Goal: Feedback & Contribution: Leave review/rating

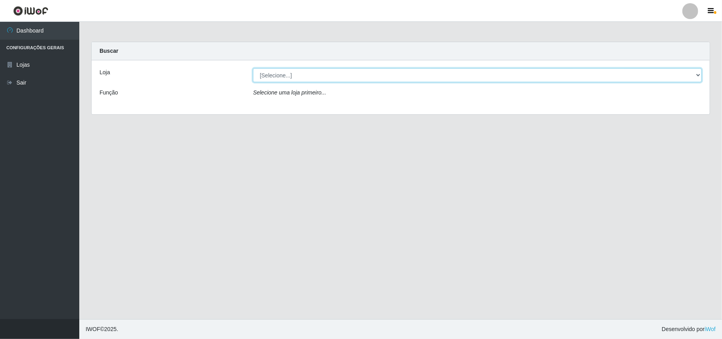
click at [694, 75] on select "[Selecione...] Bemais Supermercados - B11 Manaíra" at bounding box center [477, 75] width 449 height 14
click at [577, 111] on div "Loja [Selecione...] Bemais Supermercados - B11 Manaíra Função Selecione uma loj…" at bounding box center [401, 87] width 618 height 54
click at [695, 73] on select "[Selecione...] Bemais Supermercados - B11 Manaíra" at bounding box center [477, 75] width 449 height 14
select select "409"
click at [253, 68] on select "[Selecione...] Bemais Supermercados - B11 Manaíra" at bounding box center [477, 75] width 449 height 14
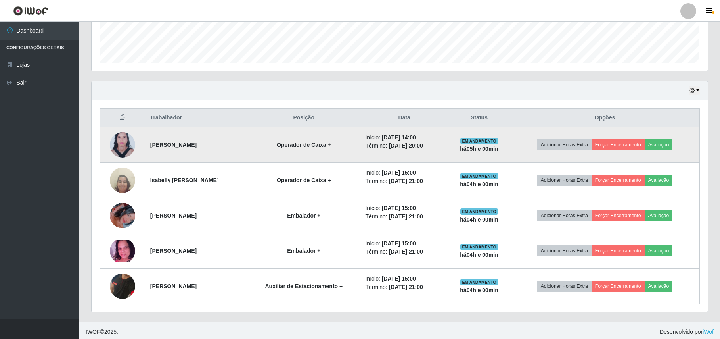
scroll to position [225, 0]
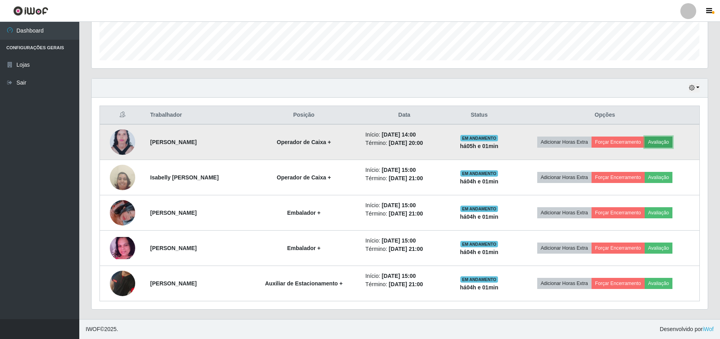
click at [662, 139] on button "Avaliação" at bounding box center [659, 141] width 28 height 11
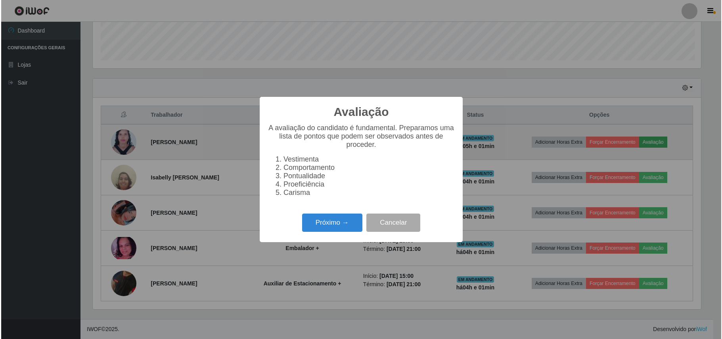
scroll to position [165, 610]
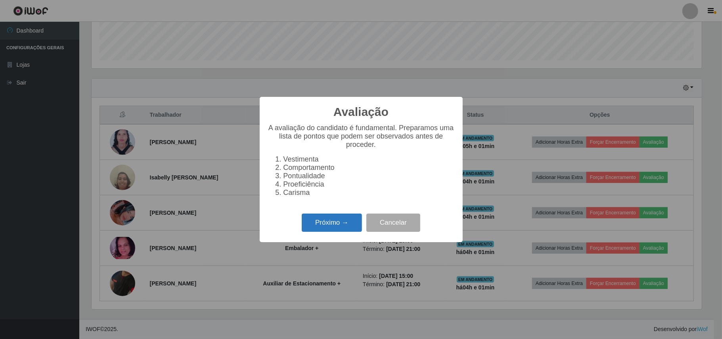
click at [335, 232] on button "Próximo →" at bounding box center [332, 222] width 60 height 19
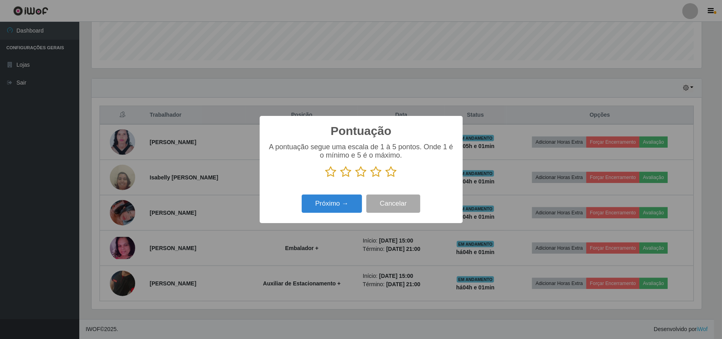
click at [395, 176] on icon at bounding box center [391, 172] width 11 height 12
click at [386, 178] on input "radio" at bounding box center [386, 178] width 0 height 0
click at [324, 199] on button "Próximo →" at bounding box center [332, 203] width 60 height 19
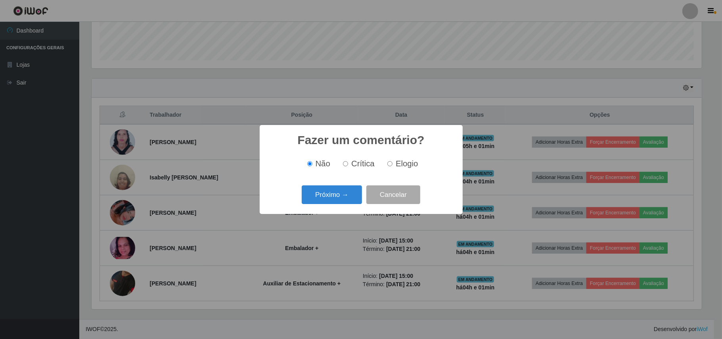
drag, startPoint x: 396, startPoint y: 166, endPoint x: 377, endPoint y: 170, distance: 19.4
click at [391, 166] on label "Elogio" at bounding box center [401, 163] width 34 height 9
click at [397, 161] on span "Elogio" at bounding box center [407, 163] width 22 height 9
click at [393, 161] on input "Elogio" at bounding box center [389, 163] width 5 height 5
radio input "true"
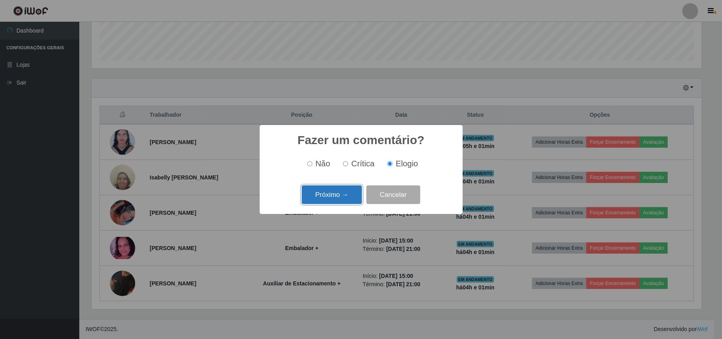
click at [335, 191] on button "Próximo →" at bounding box center [332, 194] width 60 height 19
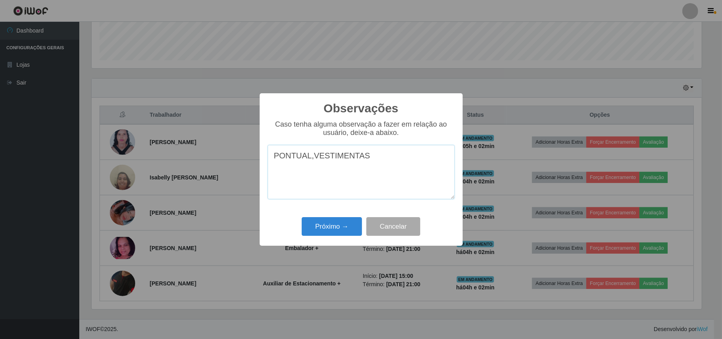
click at [361, 158] on textarea "PONTUAL,VESTIMENTAS" at bounding box center [361, 172] width 187 height 54
click at [421, 159] on textarea "PONTUAL,VESTIMENTAS PADRÃO IWOF," at bounding box center [361, 172] width 187 height 54
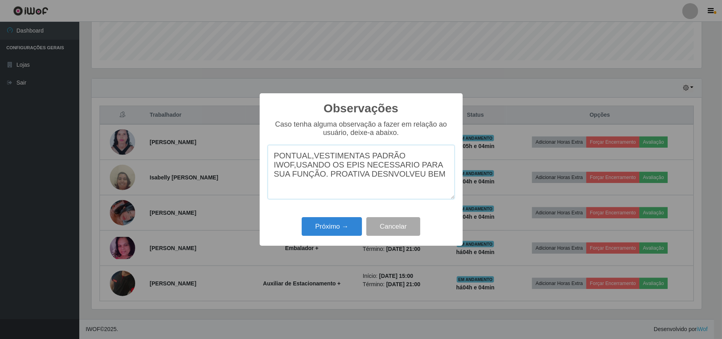
click at [367, 181] on textarea "PONTUAL,VESTIMENTAS PADRÃO IWOF,USANDO OS EPIS NECESSARIO PARA SUA FUNÇÃO. PROA…" at bounding box center [361, 172] width 187 height 54
drag, startPoint x: 412, startPoint y: 188, endPoint x: 420, endPoint y: 185, distance: 8.5
click at [418, 186] on textarea "PONTUAL,VESTIMENTAS PADRÃO IWOF,USANDO OS EPIS NECESSARIO PARA SUA FUNÇÃO. PROA…" at bounding box center [361, 172] width 187 height 54
click at [424, 183] on textarea "PONTUAL,VESTIMENTAS PADRÃO IWOF,USANDO OS EPIS NECESSARIO PARA SUA FUNÇÃO. PROA…" at bounding box center [361, 172] width 187 height 54
click at [279, 157] on textarea "PONTUAL,VESTIMENTAS PADRÃO IWOF,USANDO OS EPIS NECESSARIO PARA SUA FUNÇÃO. [PER…" at bounding box center [361, 172] width 187 height 54
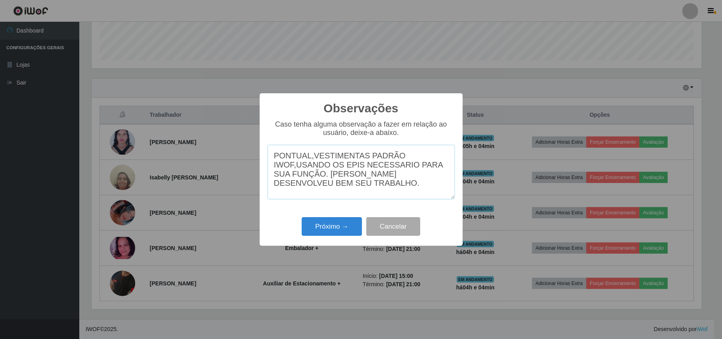
drag, startPoint x: 280, startPoint y: 173, endPoint x: 288, endPoint y: 184, distance: 13.7
click at [288, 184] on textarea "PONTUAL,VESTIMENTAS PADRÃO IWOF,USANDO OS EPIS NECESSARIO PARA SUA FUNÇÃO. [PER…" at bounding box center [361, 172] width 187 height 54
click at [281, 174] on textarea "PONTUAL,VESTIMENTAS PADRÃO IWOF,USANDO OS EPIS NECESSARIO PARA SUA FUNÇÃO. [PER…" at bounding box center [361, 172] width 187 height 54
click at [281, 168] on textarea "PONTUAL,VESTIMENTAS PADRÃO IWOF,USANDO OS EPIS NECESSARIO PARA SUA FUNÇÃO. [PER…" at bounding box center [361, 172] width 187 height 54
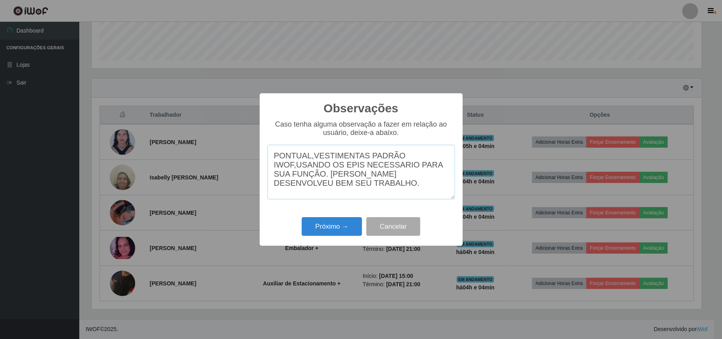
click at [281, 168] on textarea "PONTUAL,VESTIMENTAS PADRÃO IWOF,USANDO OS EPIS NECESSARIO PARA SUA FUNÇÃO. [PER…" at bounding box center [361, 172] width 187 height 54
click at [341, 193] on textarea "PONTUAL,VESTIMENTAS PADRÃO IWOF,USANDO OS EPIS NECESSARIO PARA SUA FUNÇÃO. [PER…" at bounding box center [361, 172] width 187 height 54
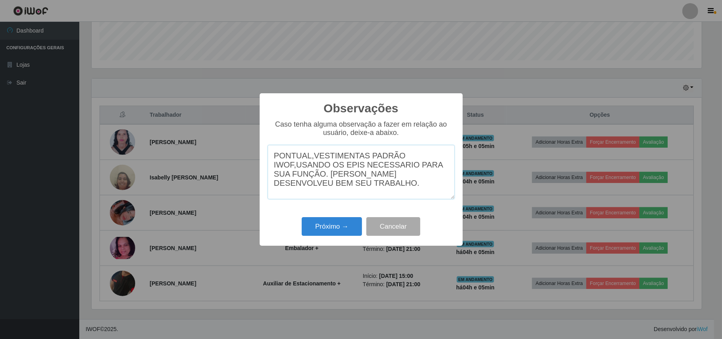
drag, startPoint x: 287, startPoint y: 169, endPoint x: 320, endPoint y: 184, distance: 36.0
click at [324, 186] on textarea "PONTUAL,VESTIMENTAS PADRÃO IWOF,USANDO OS EPIS NECESSARIO PARA SUA FUNÇÃO. [PER…" at bounding box center [361, 172] width 187 height 54
drag, startPoint x: 287, startPoint y: 167, endPoint x: 321, endPoint y: 180, distance: 36.5
click at [321, 180] on textarea "PONTUAL,VESTIMENTAS PADRÃO IWOF,USANDO OS EPIS NECESSARIO PARA SUA FUNÇÃO. [PER…" at bounding box center [361, 172] width 187 height 54
click at [296, 170] on textarea "PONTUAL,VESTIMENTAS PADRÃO IWOF,USANDO OS EPIS NECESSARIO PARA SUA FUNÇÃO. [PER…" at bounding box center [361, 172] width 187 height 54
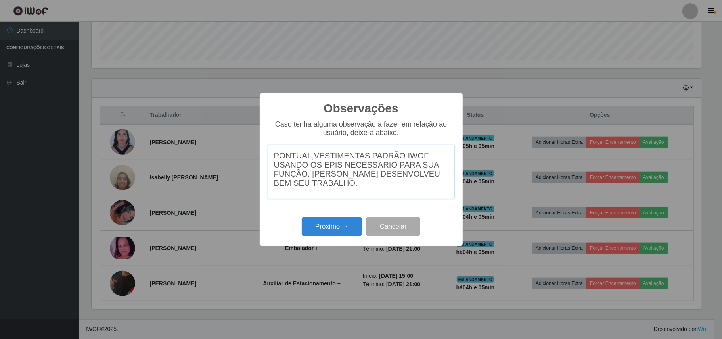
click at [372, 170] on textarea "PONTUAL,VESTIMENTAS PADRÃO IWOF, USANDO OS EPIS NECESSARIO PARA SUA FUNÇÃO. [PE…" at bounding box center [361, 172] width 187 height 54
click at [326, 180] on textarea "PONTUAL,VESTIMENTAS PADRÃO IWOF, USANDO OS EPIS NECESSÁRIO PARA SUA FUNÇÃO. [PE…" at bounding box center [361, 172] width 187 height 54
click at [328, 172] on textarea "PONTUAL,VESTIMENTAS PADRÃO IWOF, USANDO OS EPIS NECESSÁRIO PARA SUA FUNÇÃO. [PE…" at bounding box center [361, 172] width 187 height 54
click at [335, 171] on textarea "PONTUAL,VESTIMENTAS PADRÃO IWOF, USANDO OS EPIS NECESSÁRIO PARA SUA FUNÇÃO. [PE…" at bounding box center [361, 172] width 187 height 54
click at [328, 183] on textarea "PONTUAL,VESTIMENTAS PADRÃO IWOF, USANDO OS EPI NECESSÁRIO PARA SUA FUNÇÃO. [PER…" at bounding box center [361, 172] width 187 height 54
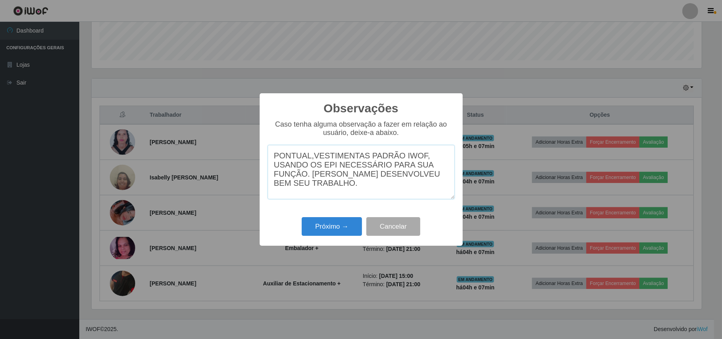
click at [343, 182] on textarea "PONTUAL,VESTIMENTAS PADRÃO IWOF, USANDO OS EPI NECESSÁRIO PARA SUA FUNÇÃO. [PER…" at bounding box center [361, 172] width 187 height 54
click at [398, 178] on textarea "PONTUAL,VESTIMENTAS PADRÃO IWOF, USANDO OS EPI NECESSÁRIO PARA SUA FUNÇÃO. [PER…" at bounding box center [361, 172] width 187 height 54
click at [348, 190] on textarea "PONTUAL,VESTIMENTAS PADRÃO IWOF, USANDO OS EPI NECESSÁRIO PARA SUA FUNÇÃO. [PER…" at bounding box center [361, 172] width 187 height 54
click at [310, 157] on textarea "PONTUAL,VESTIMENTAS PADRÃO IWOF, USANDO OS EPI NECESSÁRIO PARA SUA FUNÇÃO. [PER…" at bounding box center [361, 172] width 187 height 54
click at [313, 157] on textarea "PONTUAL,VESTIMENTAS PADRÃO IWOF, USANDO OS EPI NECESSÁRIO PARA SUA FUNÇÃO. [PER…" at bounding box center [361, 172] width 187 height 54
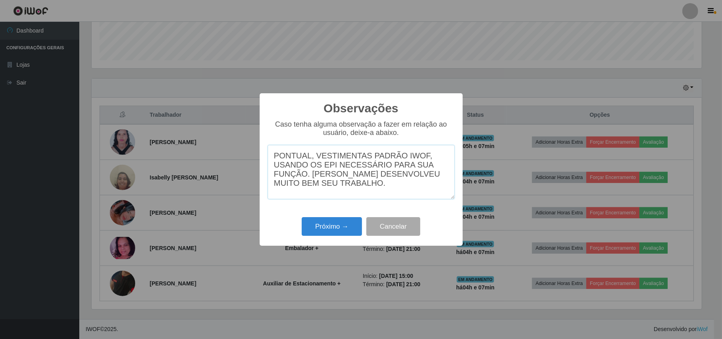
click at [326, 177] on textarea "PONTUAL, VESTIMENTAS PADRÃO IWOF, USANDO OS EPI NECESSÁRIO PARA SUA FUNÇÃO. [PE…" at bounding box center [361, 172] width 187 height 54
click at [334, 161] on textarea "PONTUAL, VESTIMENTAS PADRÃO IWOF, USANDO OS EPI NECESSÁRIO PARA SUA FUNÇÃO. [PE…" at bounding box center [361, 172] width 187 height 54
click at [376, 159] on textarea "PONTUAL, VESTIMENTAS PADRÃO IWOF, USANDO OS EPI NECESSÁRIO PARA SUA FUNÇÃO. [PE…" at bounding box center [361, 172] width 187 height 54
click at [363, 159] on textarea "PONTUAL, VESTIMENTAS PADRÃO IWOF, USANDO OS EPI NECESSÁRIO PARA SUA FUNÇÃO. [PE…" at bounding box center [361, 172] width 187 height 54
click at [370, 166] on textarea "PONTUAL, TRAJE PADRÃO IWOF, USANDO OS EPI NECESSÁRIO PARA SUA FUNÇÃO. [PERSON_N…" at bounding box center [361, 172] width 187 height 54
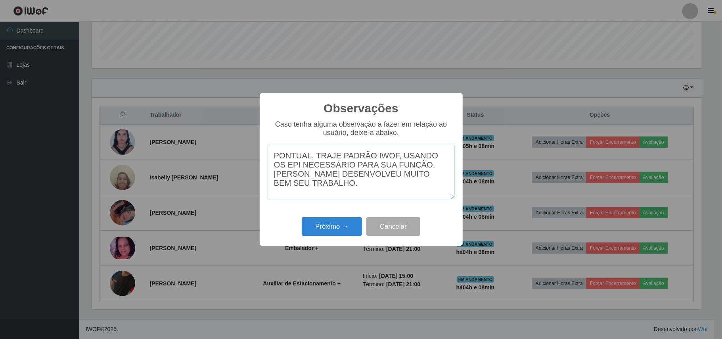
type textarea "PONTUAL, TRAJE PADRÃO IWOF, USANDO OS EPI NECESSÁRIO PARA SUA FUNÇÃO. [PERSON_N…"
drag, startPoint x: 275, startPoint y: 150, endPoint x: 499, endPoint y: 253, distance: 245.8
click at [499, 253] on div "Observações × Caso tenha alguma observação a fazer em relação ao usuário, deixe…" at bounding box center [361, 169] width 722 height 339
click at [326, 224] on button "Próximo →" at bounding box center [332, 226] width 60 height 19
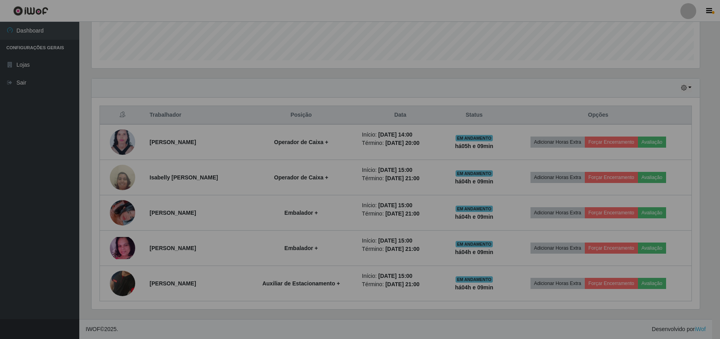
scroll to position [165, 616]
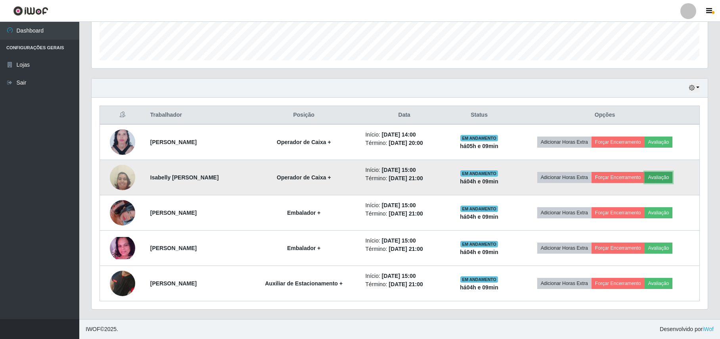
click at [663, 180] on button "Avaliação" at bounding box center [659, 177] width 28 height 11
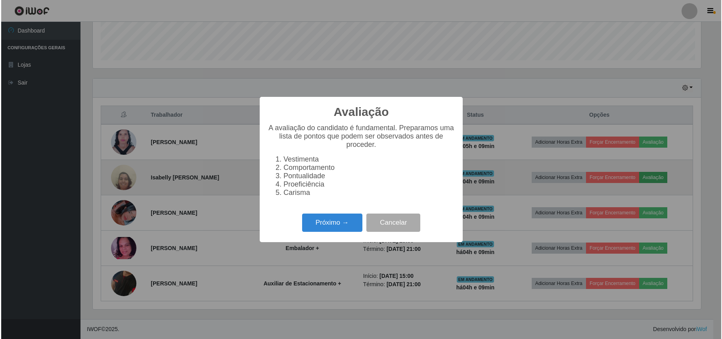
scroll to position [165, 610]
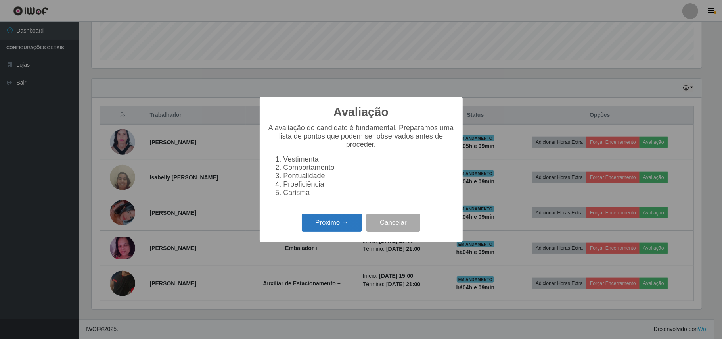
click at [341, 227] on button "Próximo →" at bounding box center [332, 222] width 60 height 19
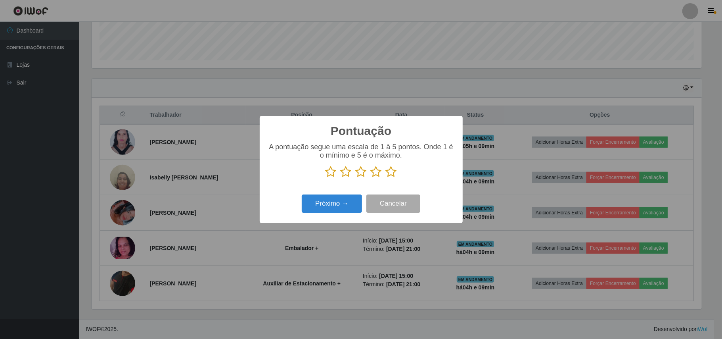
click at [393, 173] on icon at bounding box center [391, 172] width 11 height 12
click at [386, 178] on input "radio" at bounding box center [386, 178] width 0 height 0
click at [338, 204] on button "Próximo →" at bounding box center [332, 203] width 60 height 19
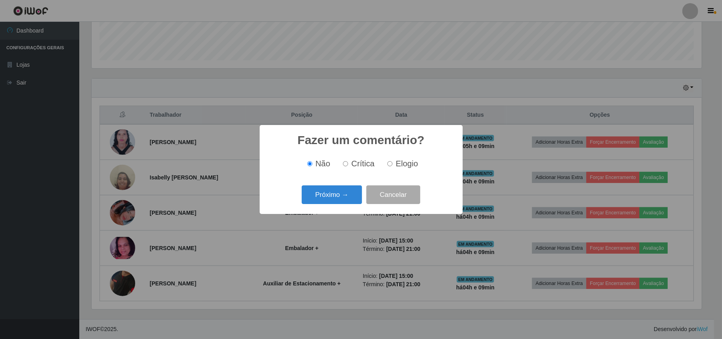
drag, startPoint x: 407, startPoint y: 163, endPoint x: 362, endPoint y: 171, distance: 45.1
click at [405, 163] on span "Elogio" at bounding box center [407, 163] width 22 height 9
click at [393, 163] on input "Elogio" at bounding box center [389, 163] width 5 height 5
radio input "true"
click at [328, 197] on button "Próximo →" at bounding box center [332, 194] width 60 height 19
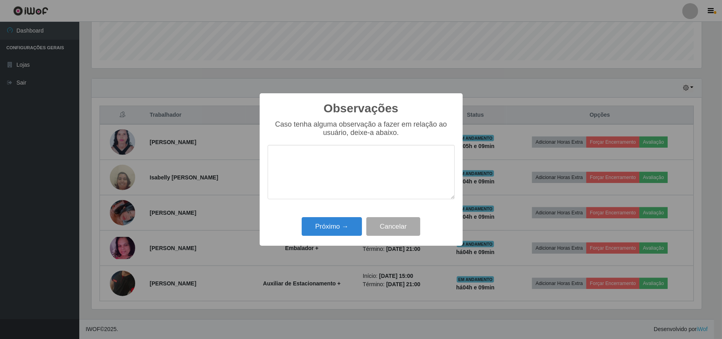
click at [345, 168] on textarea at bounding box center [361, 172] width 187 height 54
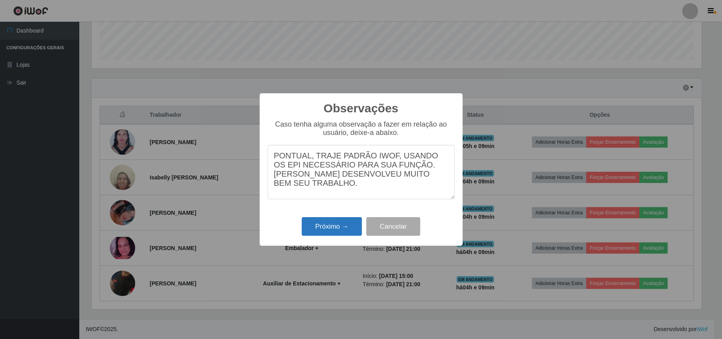
type textarea "PONTUAL, TRAJE PADRÃO IWOF, USANDO OS EPI NECESSÁRIO PARA SUA FUNÇÃO. [PERSON_N…"
click at [313, 226] on button "Próximo →" at bounding box center [332, 226] width 60 height 19
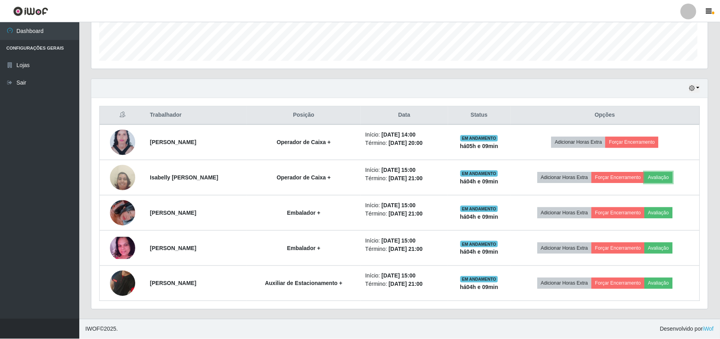
scroll to position [165, 616]
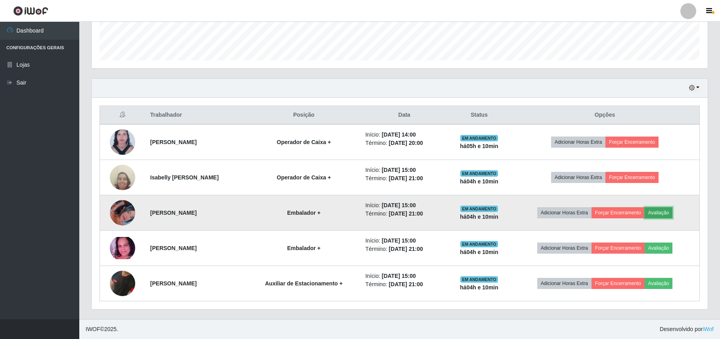
click at [657, 207] on button "Avaliação" at bounding box center [659, 212] width 28 height 11
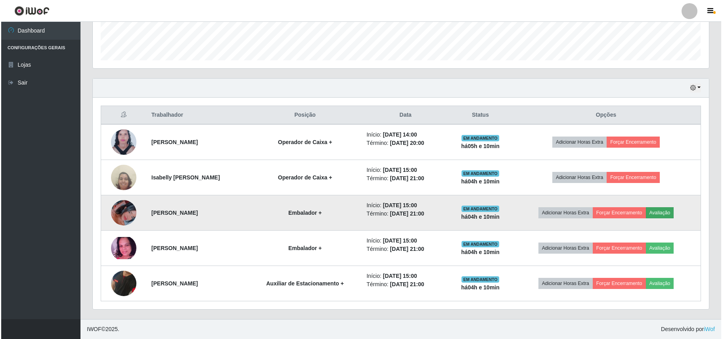
scroll to position [165, 610]
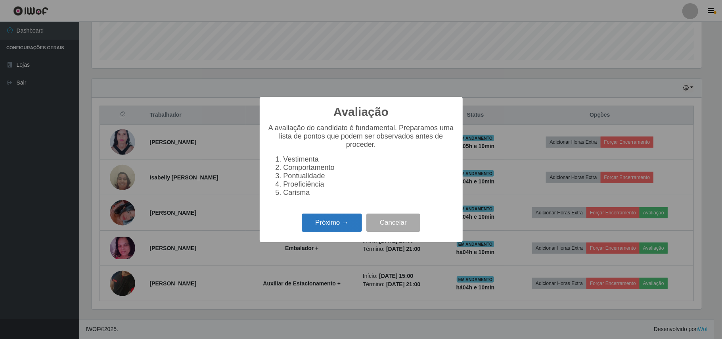
click at [320, 228] on button "Próximo →" at bounding box center [332, 222] width 60 height 19
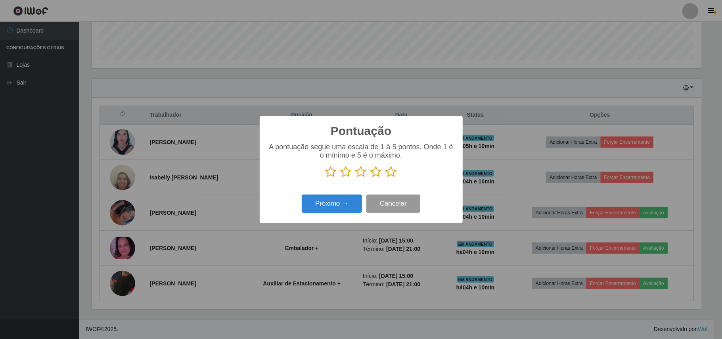
scroll to position [396419, 395974]
click at [396, 173] on icon at bounding box center [391, 172] width 11 height 12
click at [386, 178] on input "radio" at bounding box center [386, 178] width 0 height 0
click at [347, 196] on button "Próximo →" at bounding box center [332, 203] width 60 height 19
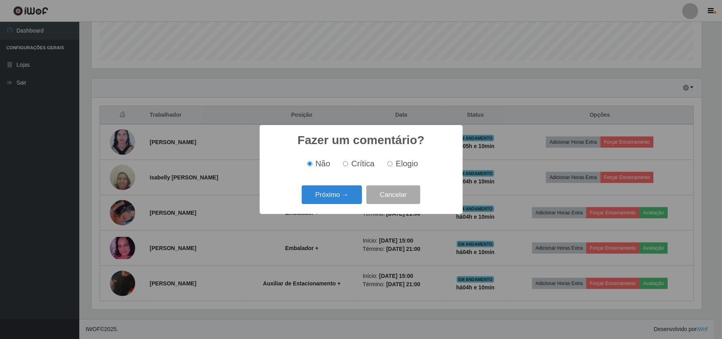
click at [400, 161] on span "Elogio" at bounding box center [407, 163] width 22 height 9
click at [393, 161] on input "Elogio" at bounding box center [389, 163] width 5 height 5
radio input "true"
click at [343, 188] on button "Próximo →" at bounding box center [332, 194] width 60 height 19
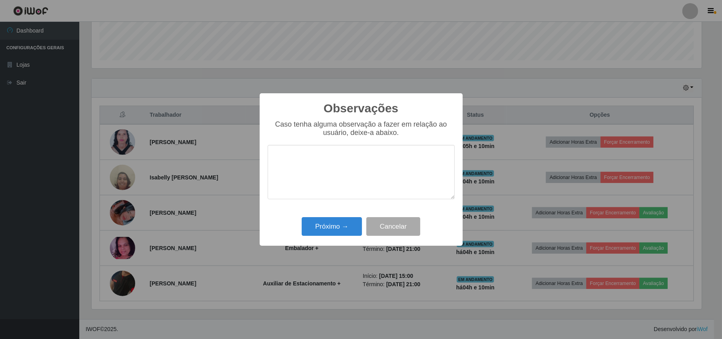
click at [345, 155] on textarea at bounding box center [361, 172] width 187 height 54
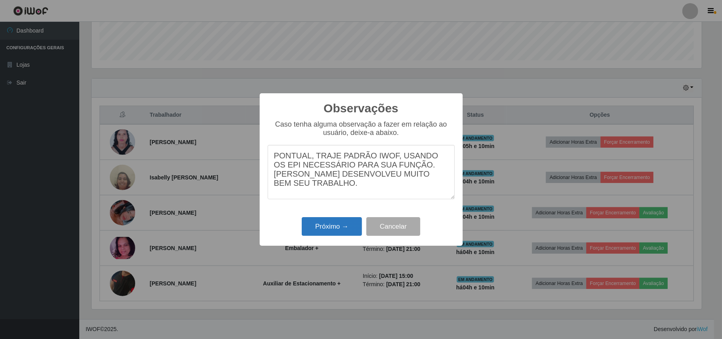
type textarea "PONTUAL, TRAJE PADRÃO IWOF, USANDO OS EPI NECESSÁRIO PARA SUA FUNÇÃO. [PERSON_N…"
click at [321, 234] on button "Próximo →" at bounding box center [332, 226] width 60 height 19
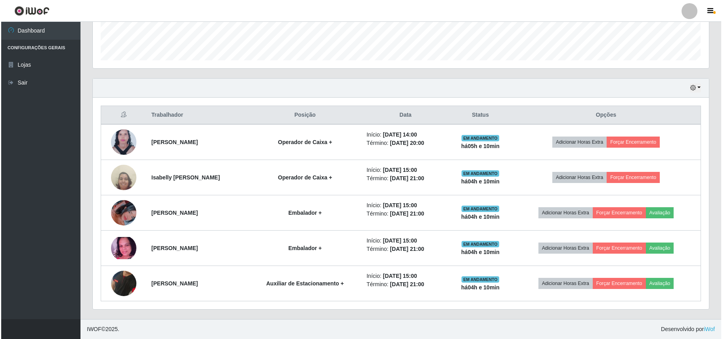
scroll to position [165, 616]
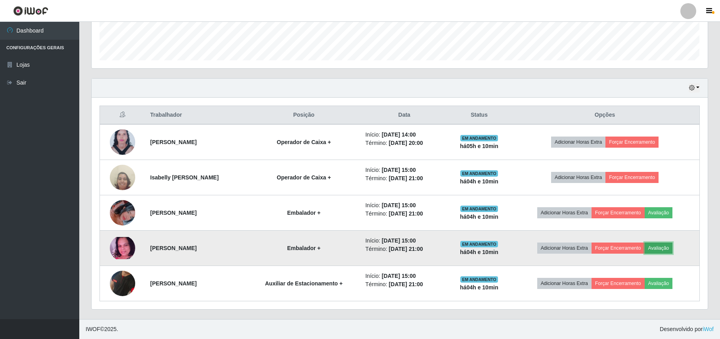
click at [673, 244] on button "Avaliação" at bounding box center [659, 247] width 28 height 11
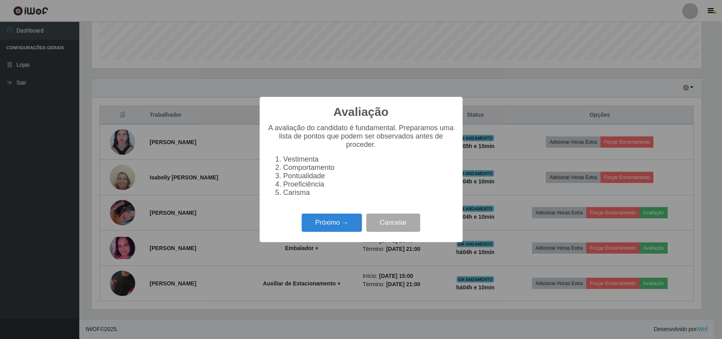
scroll to position [165, 610]
click at [336, 226] on button "Próximo →" at bounding box center [332, 222] width 60 height 19
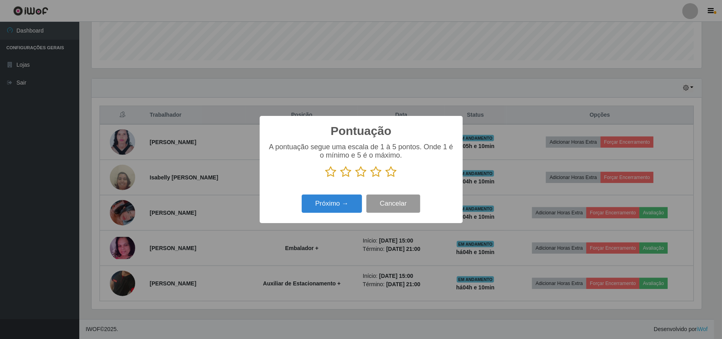
scroll to position [396419, 395974]
click at [380, 175] on icon at bounding box center [376, 172] width 11 height 12
click at [371, 178] on input "radio" at bounding box center [371, 178] width 0 height 0
click at [389, 173] on icon at bounding box center [391, 172] width 11 height 12
click at [386, 178] on input "radio" at bounding box center [386, 178] width 0 height 0
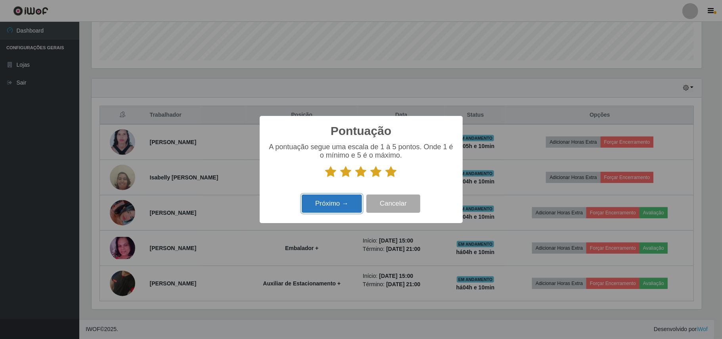
click at [339, 197] on button "Próximo →" at bounding box center [332, 203] width 60 height 19
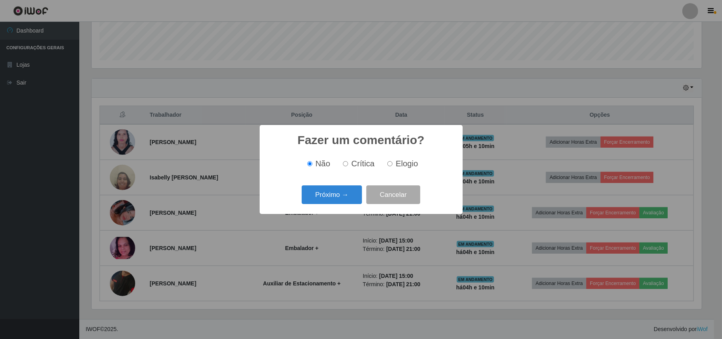
click at [401, 164] on span "Elogio" at bounding box center [407, 163] width 22 height 9
click at [393, 164] on input "Elogio" at bounding box center [389, 163] width 5 height 5
radio input "true"
click at [343, 192] on button "Próximo →" at bounding box center [332, 194] width 60 height 19
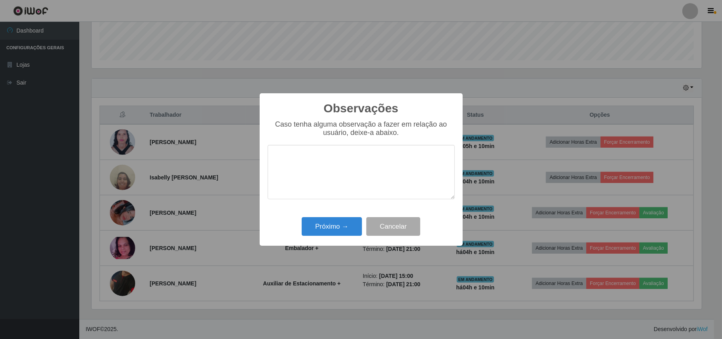
click at [341, 169] on textarea at bounding box center [361, 172] width 187 height 54
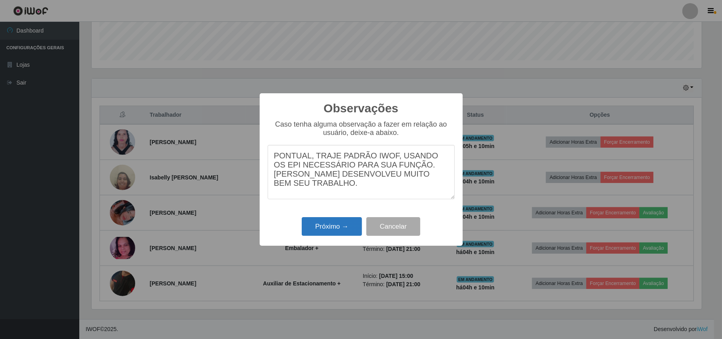
type textarea "PONTUAL, TRAJE PADRÃO IWOF, USANDO OS EPI NECESSÁRIO PARA SUA FUNÇÃO. [PERSON_N…"
click at [333, 221] on button "Próximo →" at bounding box center [332, 226] width 60 height 19
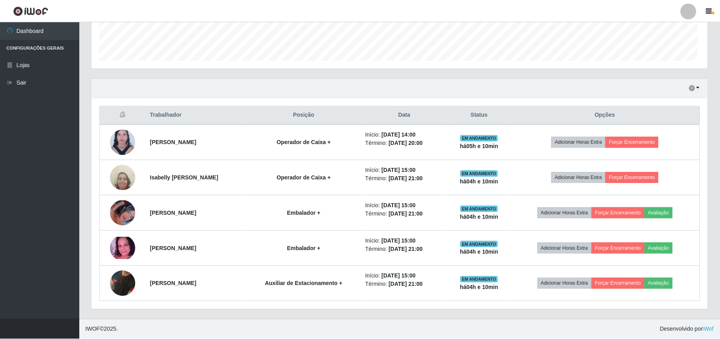
scroll to position [165, 616]
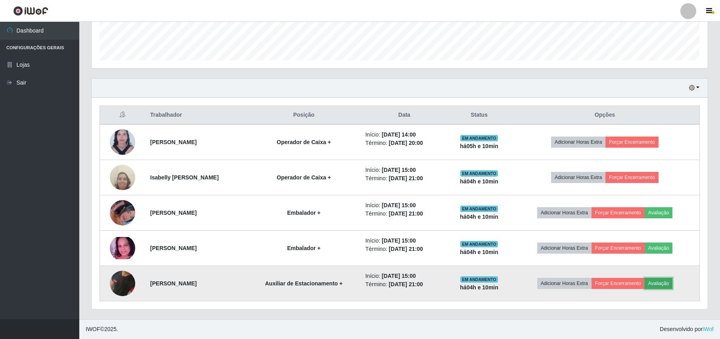
click at [662, 283] on button "Avaliação" at bounding box center [659, 283] width 28 height 11
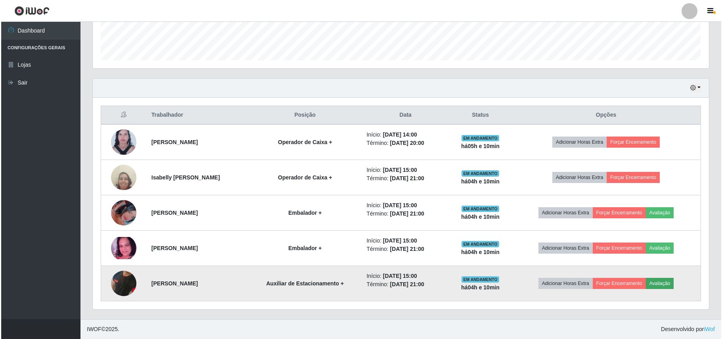
scroll to position [165, 610]
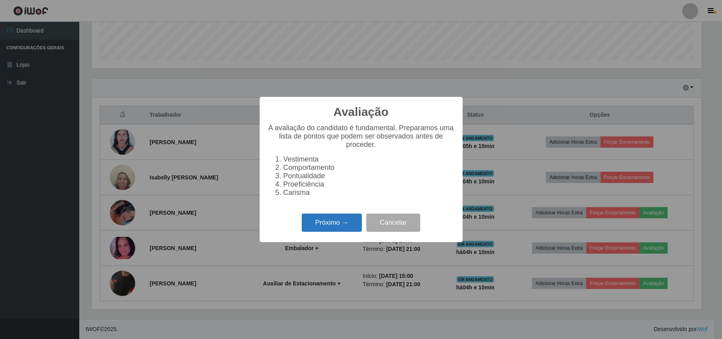
click at [335, 227] on button "Próximo →" at bounding box center [332, 222] width 60 height 19
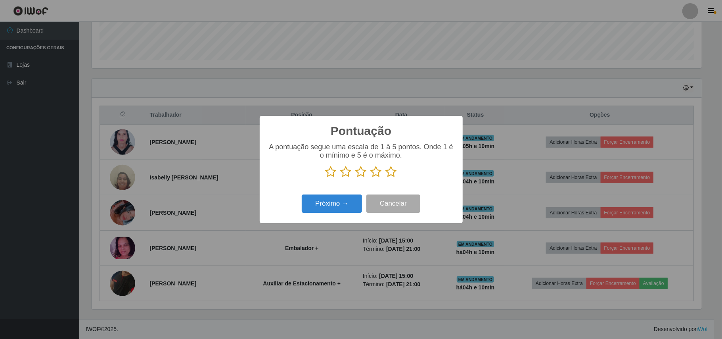
scroll to position [396419, 395974]
click at [393, 172] on icon at bounding box center [391, 172] width 11 height 12
click at [386, 178] on input "radio" at bounding box center [386, 178] width 0 height 0
click at [340, 204] on button "Próximo →" at bounding box center [332, 203] width 60 height 19
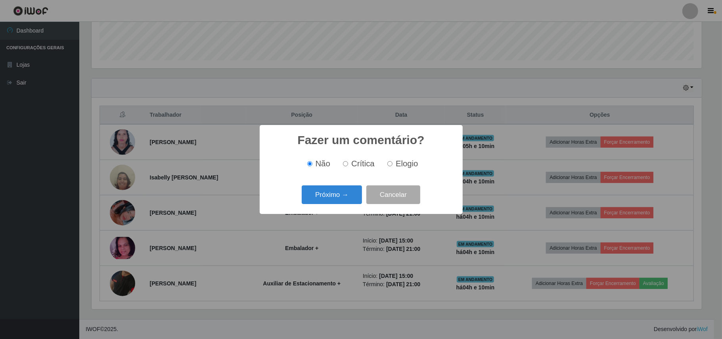
click at [399, 167] on span "Elogio" at bounding box center [407, 163] width 22 height 9
click at [393, 166] on input "Elogio" at bounding box center [389, 163] width 5 height 5
radio input "true"
click at [329, 198] on button "Próximo →" at bounding box center [332, 194] width 60 height 19
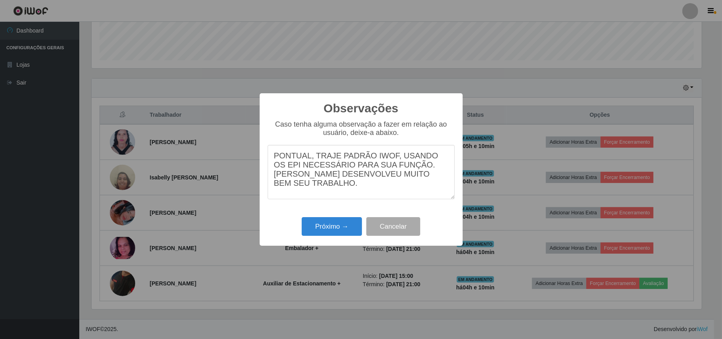
type textarea "PONTUAL, TRAJE PADRÃO IWOF, USANDO OS EPI NECESSÁRIO PARA SUA FUNÇÃO. [PERSON_N…"
click at [323, 215] on div "Observações × Caso tenha alguma observação a fazer em relação ao usuário, deixe…" at bounding box center [361, 169] width 203 height 153
click at [322, 220] on button "Próximo →" at bounding box center [332, 226] width 60 height 19
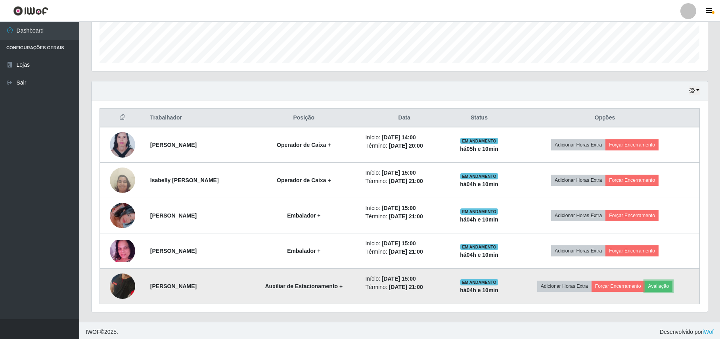
scroll to position [225, 0]
